Goal: Task Accomplishment & Management: Use online tool/utility

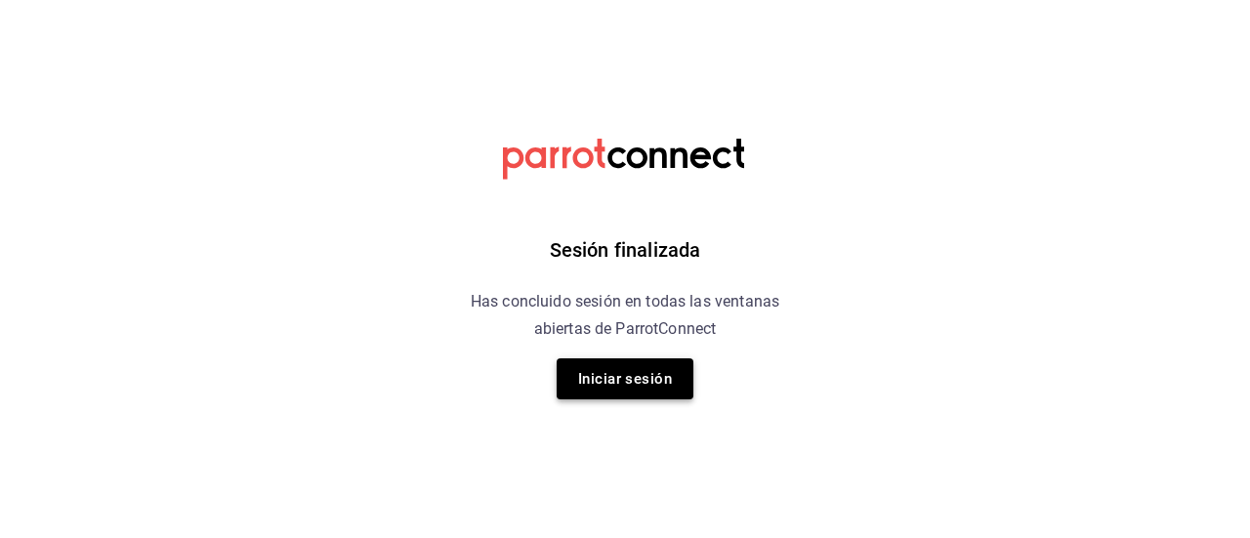
click at [623, 381] on button "Iniciar sesión" at bounding box center [625, 378] width 137 height 41
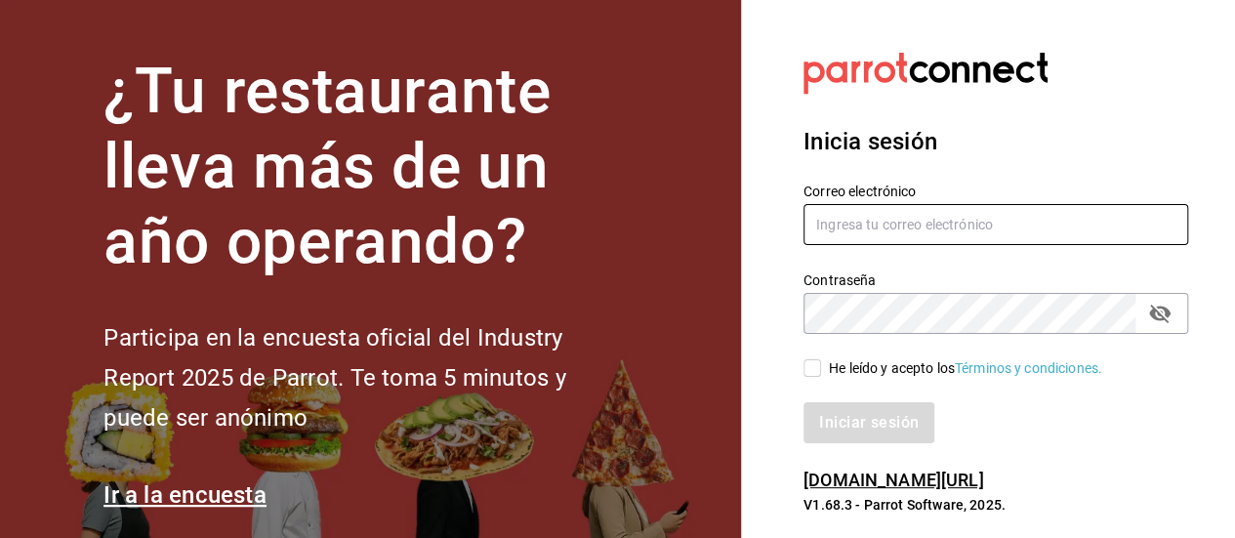
type input "javier.zepeda@grupocosteno.com"
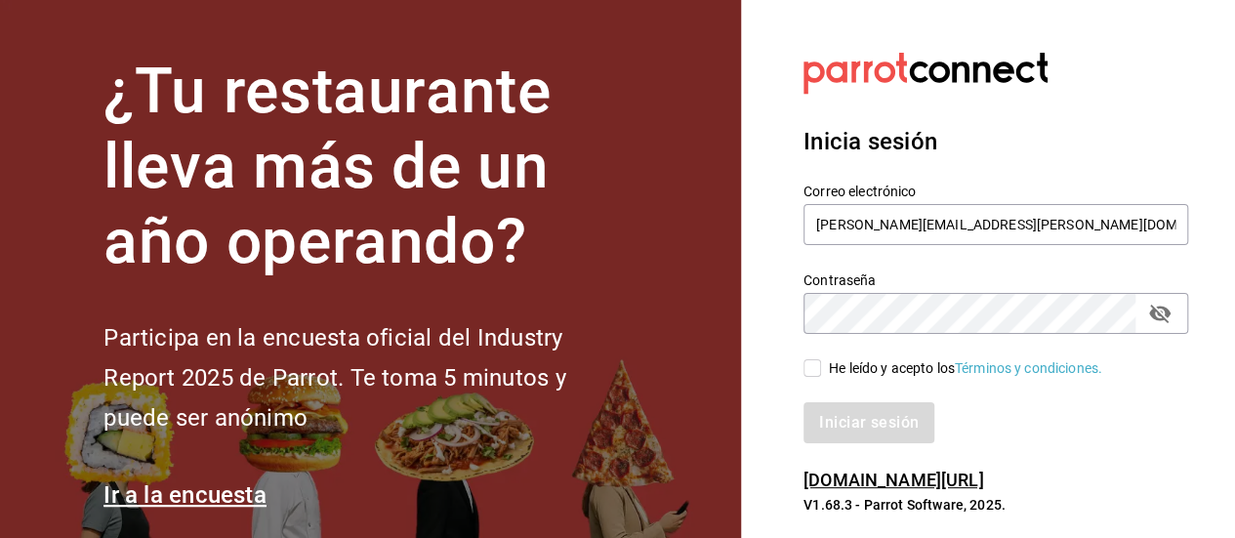
click at [816, 366] on input "He leído y acepto los Términos y condiciones." at bounding box center [813, 368] width 18 height 18
checkbox input "true"
click at [867, 424] on button "Iniciar sesión" at bounding box center [870, 422] width 133 height 41
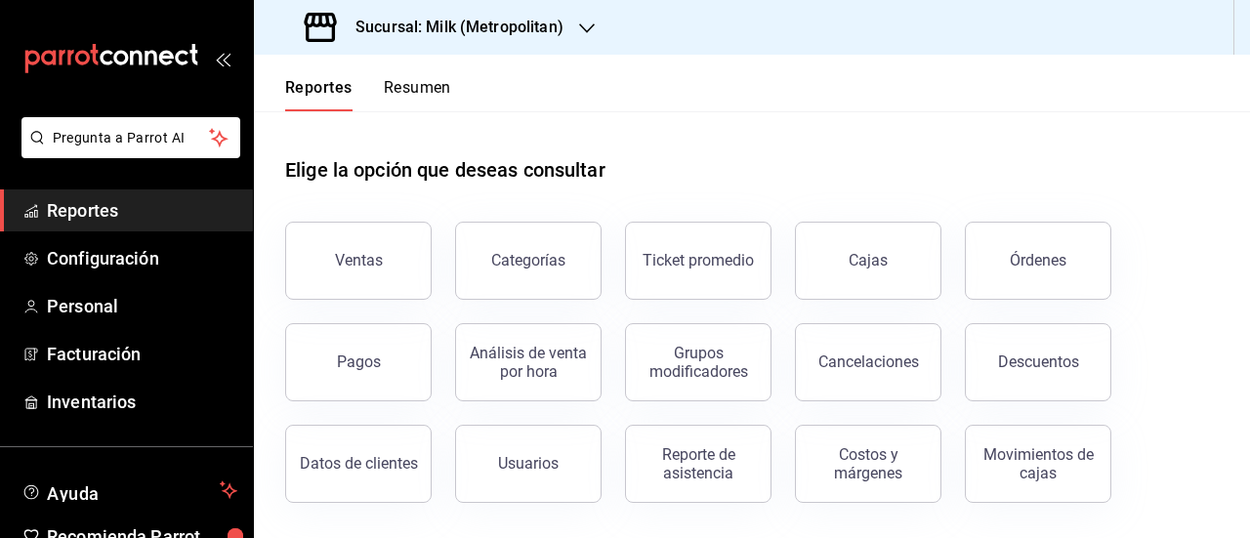
click at [524, 23] on h3 "Sucursal: Milk (Metropolitan)" at bounding box center [452, 27] width 224 height 23
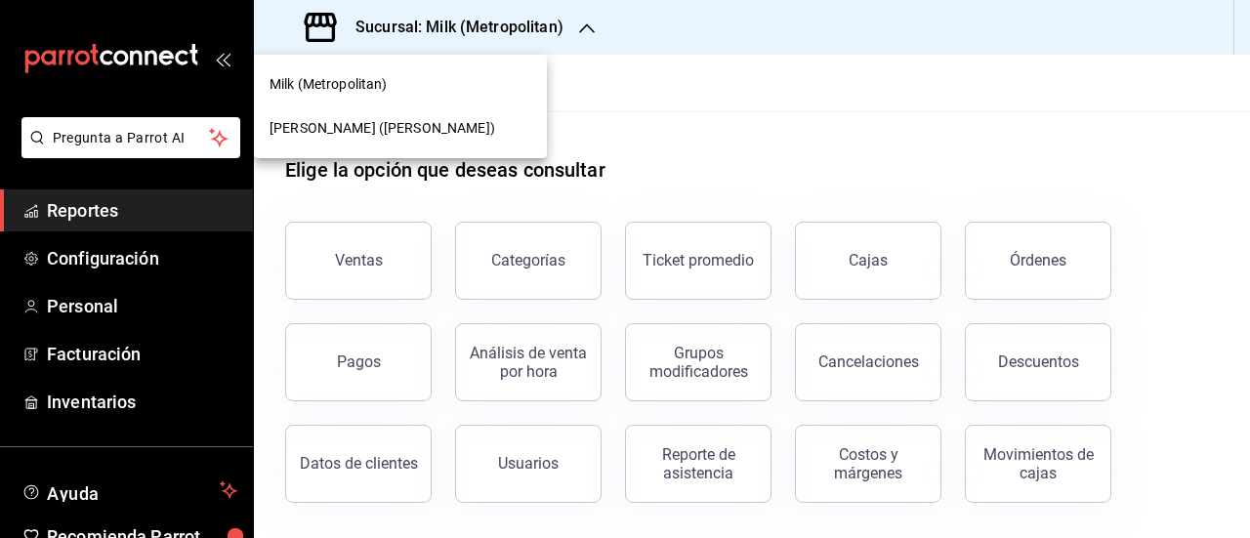
click at [432, 126] on span "[PERSON_NAME] ([PERSON_NAME])" at bounding box center [383, 128] width 226 height 21
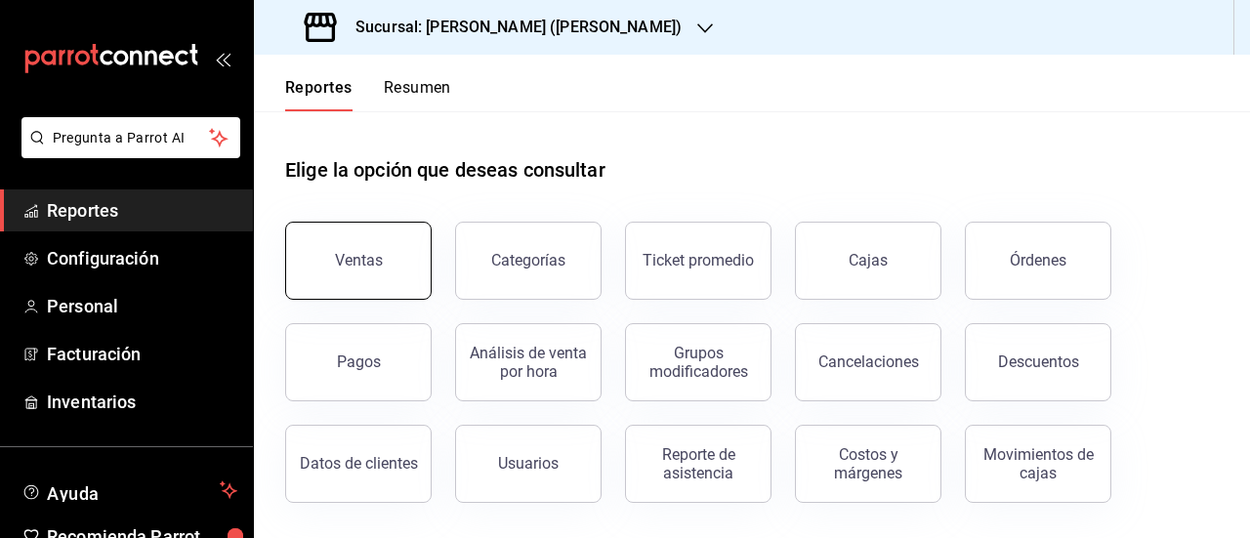
click at [396, 270] on button "Ventas" at bounding box center [358, 261] width 146 height 78
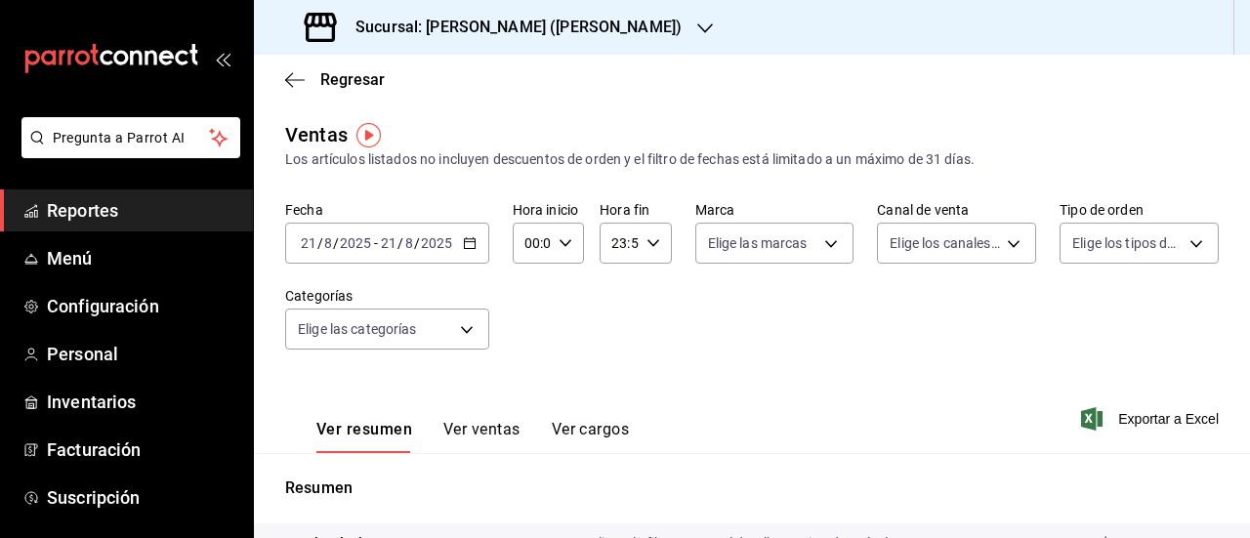
click at [466, 241] on \(Stroke\) "button" at bounding box center [469, 241] width 11 height 1
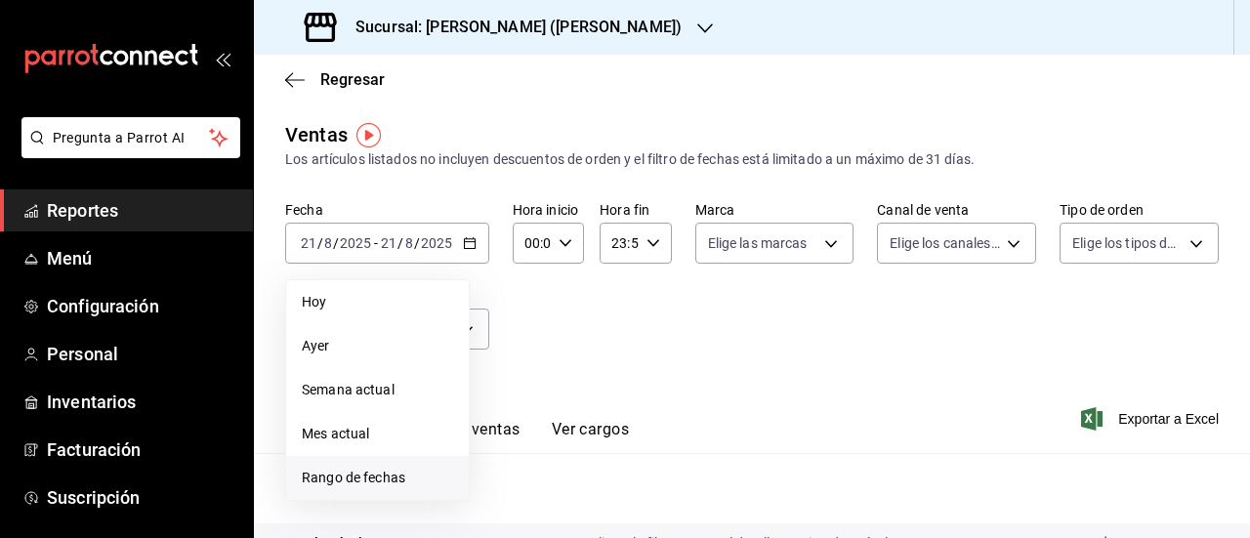
click at [375, 486] on span "Rango de fechas" at bounding box center [377, 478] width 151 height 21
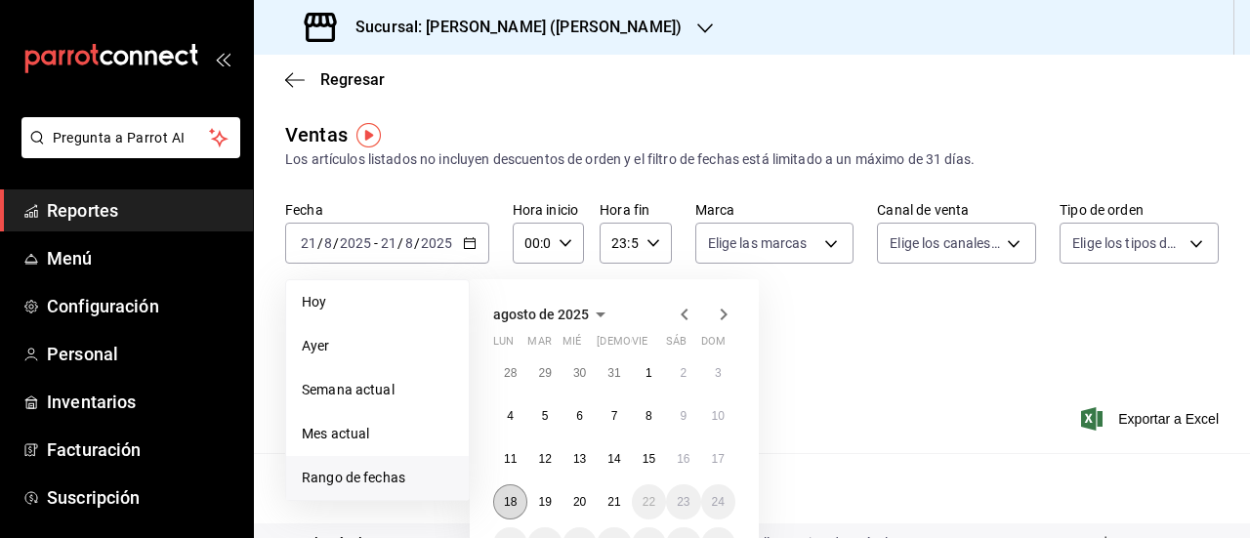
click at [502, 496] on button "18" at bounding box center [510, 501] width 34 height 35
click at [611, 508] on abbr "21" at bounding box center [613, 502] width 13 height 14
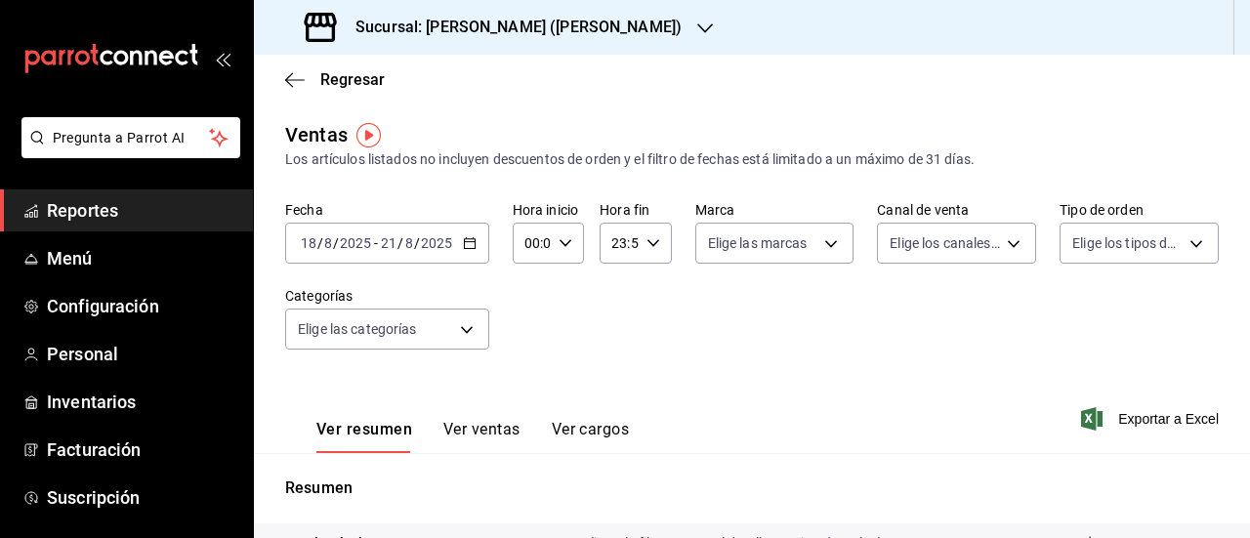
click at [563, 249] on icon "button" at bounding box center [566, 243] width 14 height 14
click at [526, 276] on span "05" at bounding box center [528, 276] width 4 height 16
type input "05:00"
click at [626, 247] on div at bounding box center [625, 269] width 1250 height 538
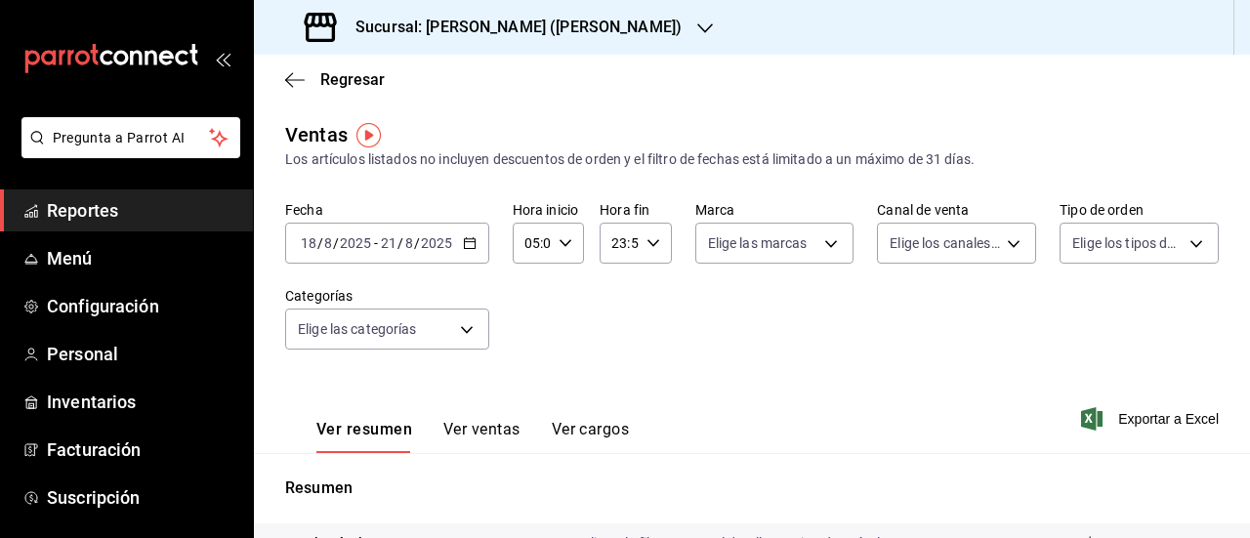
click at [646, 247] on icon "button" at bounding box center [653, 243] width 14 height 14
click at [612, 239] on span "05" at bounding box center [614, 232] width 4 height 16
click at [650, 294] on span "00" at bounding box center [649, 293] width 4 height 16
type input "05:00"
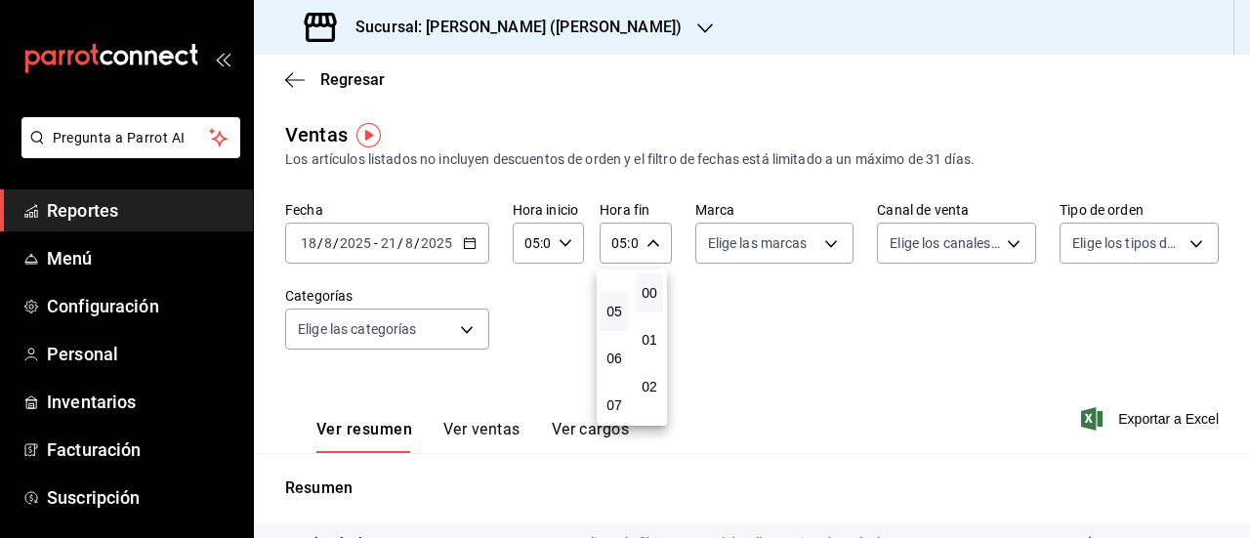
click at [826, 358] on div at bounding box center [625, 269] width 1250 height 538
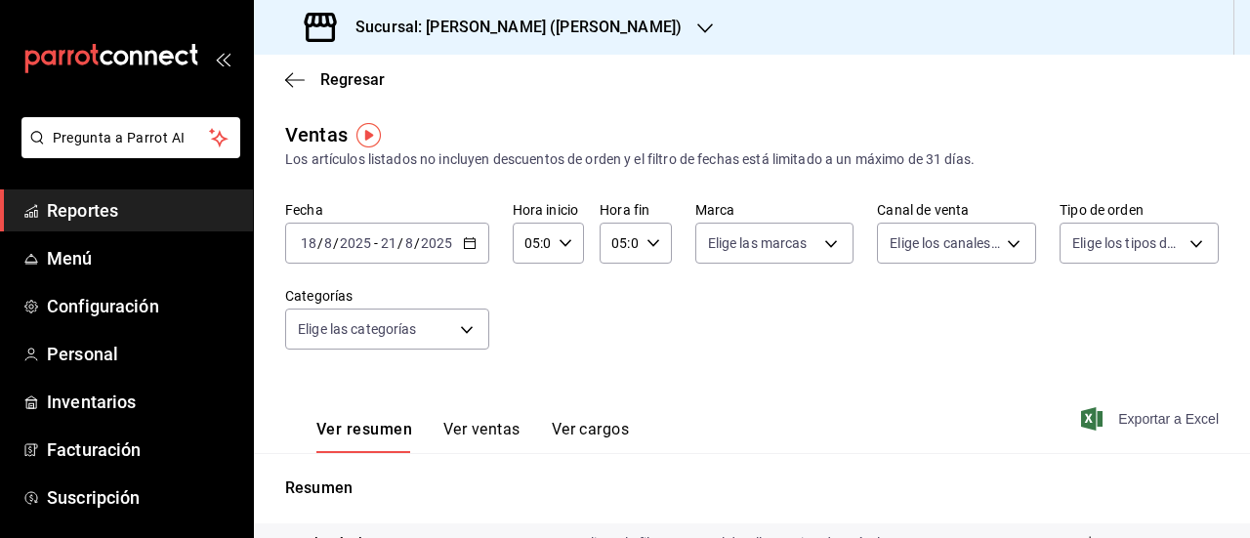
click at [1107, 427] on span "Exportar a Excel" at bounding box center [1152, 418] width 134 height 23
